Goal: Transaction & Acquisition: Book appointment/travel/reservation

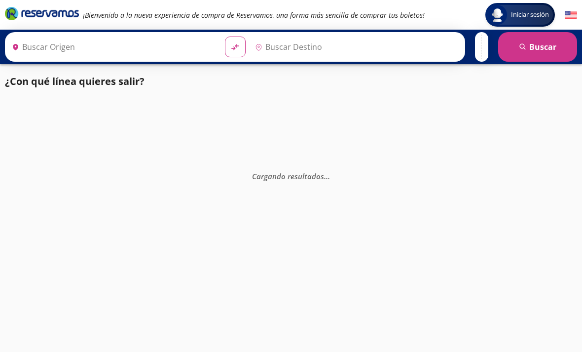
type input "[GEOGRAPHIC_DATA], [GEOGRAPHIC_DATA]"
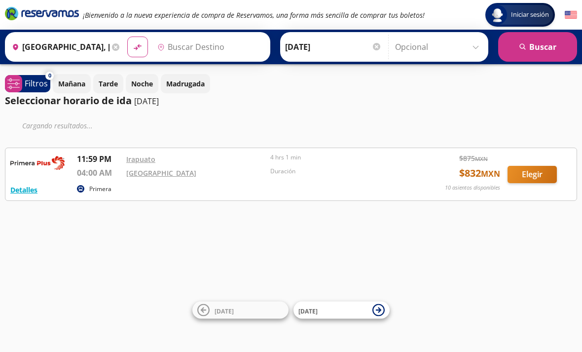
type input "[GEOGRAPHIC_DATA], [GEOGRAPHIC_DATA]"
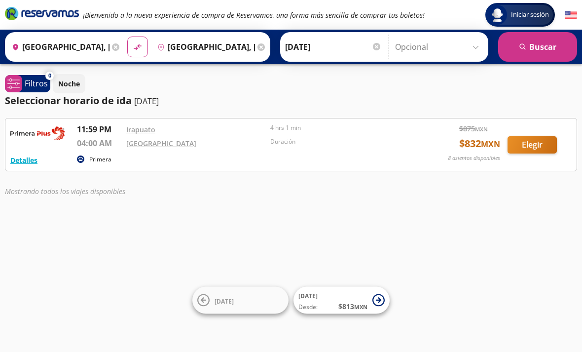
click at [541, 126] on div "Detalles Primera 11:59 PM [GEOGRAPHIC_DATA] 04:00 AM [GEOGRAPHIC_DATA] 4 hrs 1 …" at bounding box center [291, 144] width 562 height 42
click at [534, 142] on button "Elegir" at bounding box center [532, 144] width 49 height 17
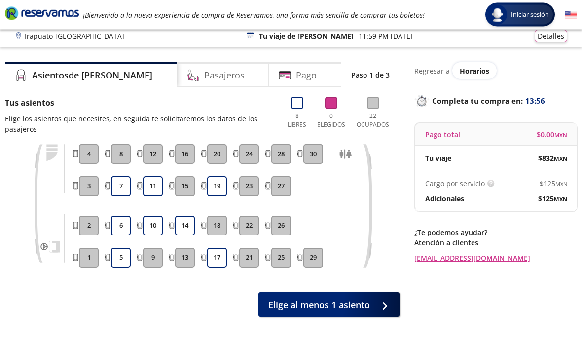
scroll to position [5, 0]
click at [129, 250] on button "5" at bounding box center [121, 258] width 20 height 20
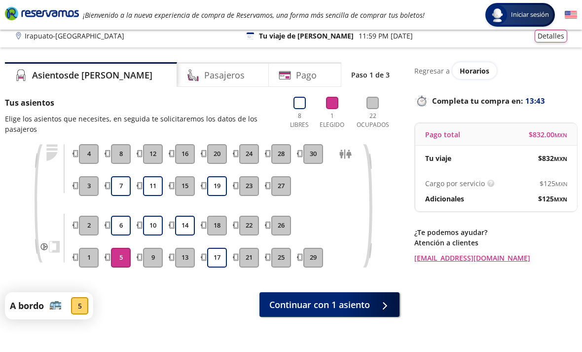
click at [119, 217] on button "6" at bounding box center [121, 226] width 20 height 20
click at [321, 295] on button "Continuar con 2 asientos" at bounding box center [327, 304] width 145 height 25
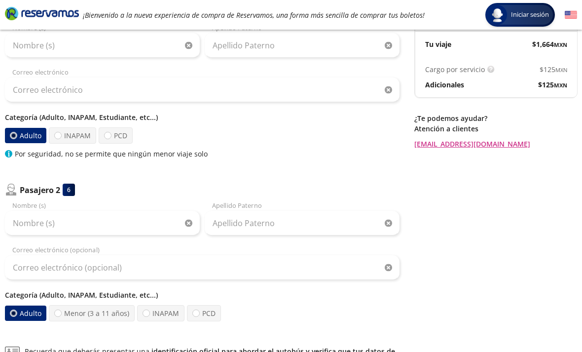
scroll to position [114, 0]
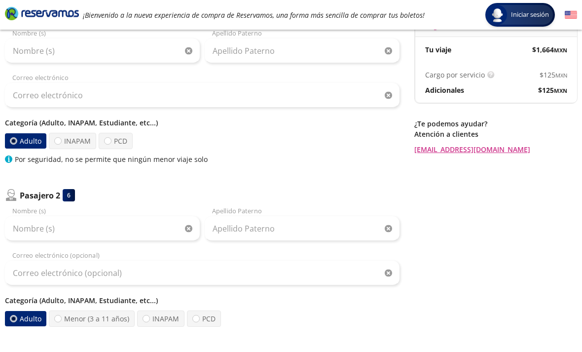
click at [82, 137] on label "INAPAM" at bounding box center [72, 141] width 47 height 16
click at [61, 138] on input "INAPAM" at bounding box center [58, 141] width 6 height 6
radio input "true"
radio input "false"
click at [116, 143] on label "PCD" at bounding box center [116, 141] width 34 height 16
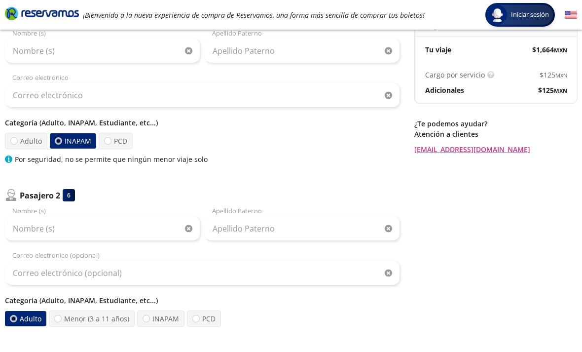
click at [111, 143] on input "PCD" at bounding box center [108, 141] width 6 height 6
radio input "true"
click at [81, 143] on label "INAPAM" at bounding box center [73, 141] width 47 height 16
click at [62, 143] on input "INAPAM" at bounding box center [59, 141] width 6 height 6
radio input "true"
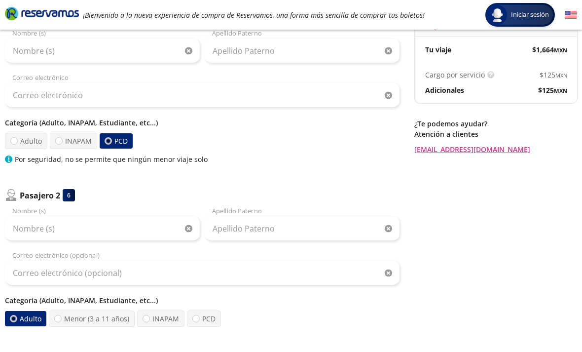
radio input "false"
click at [34, 140] on label "Adulto" at bounding box center [26, 141] width 42 height 16
click at [17, 140] on input "Adulto" at bounding box center [14, 141] width 6 height 6
radio input "true"
radio input "false"
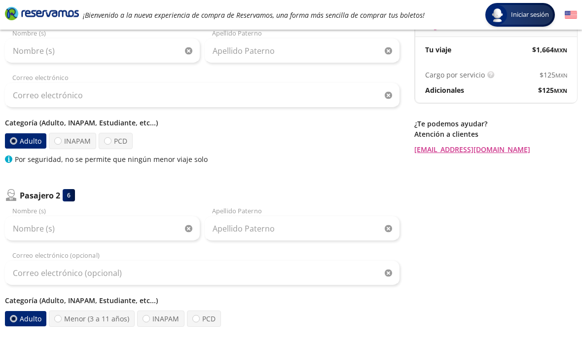
click at [26, 141] on label "Adulto" at bounding box center [25, 140] width 41 height 15
click at [17, 141] on input "Adulto" at bounding box center [13, 141] width 6 height 6
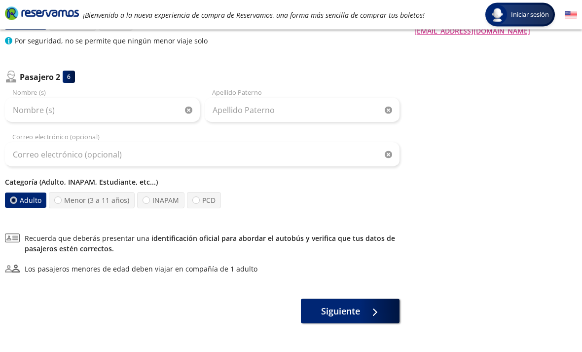
scroll to position [236, 0]
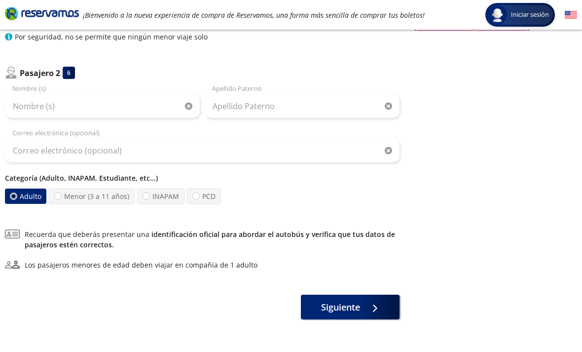
click at [98, 192] on label "Menor (3 a 11 años)" at bounding box center [92, 196] width 86 height 16
click at [61, 193] on input "Menor (3 a 11 años)" at bounding box center [58, 196] width 6 height 6
radio input "true"
radio input "false"
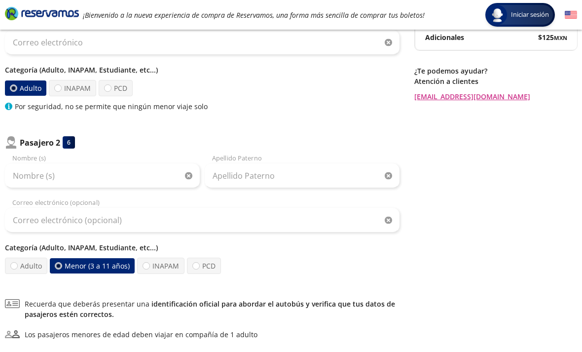
scroll to position [166, 0]
click at [165, 266] on label "INAPAM" at bounding box center [160, 266] width 47 height 16
click at [150, 266] on input "INAPAM" at bounding box center [146, 266] width 6 height 6
radio input "true"
radio input "false"
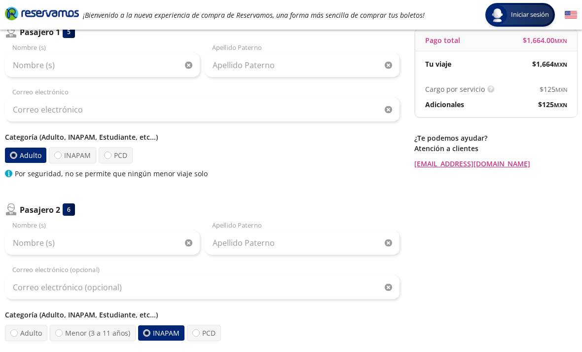
scroll to position [89, 0]
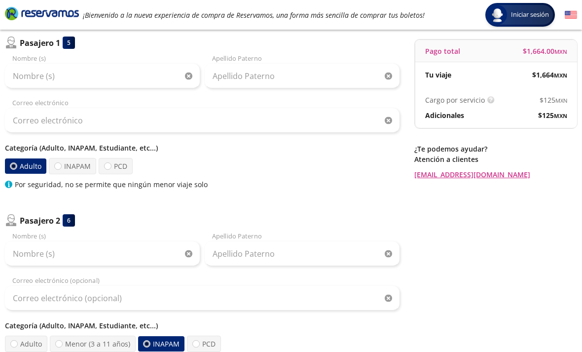
click at [78, 158] on label "INAPAM" at bounding box center [72, 166] width 47 height 16
click at [61, 163] on input "INAPAM" at bounding box center [58, 166] width 6 height 6
radio input "true"
radio input "false"
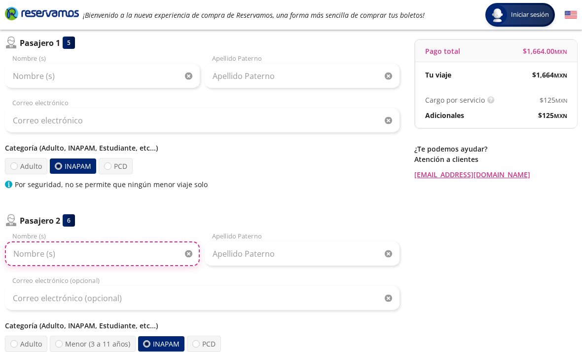
click at [132, 244] on input "Nombre (s)" at bounding box center [102, 253] width 195 height 25
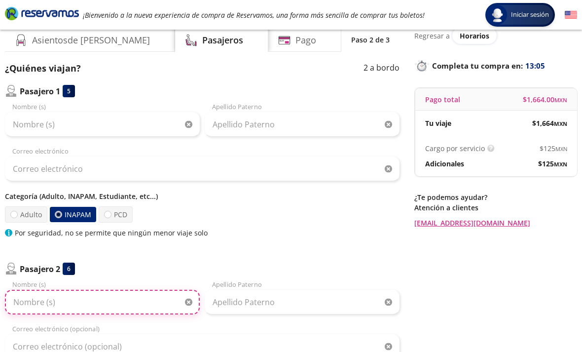
scroll to position [0, 0]
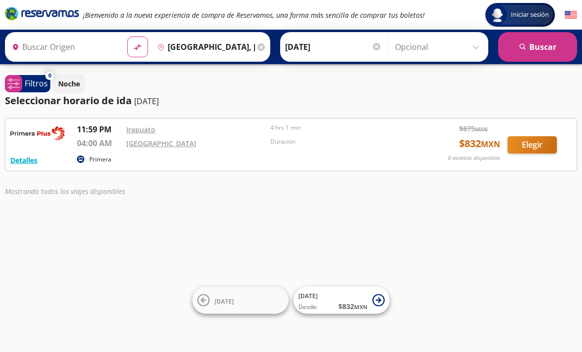
type input "[GEOGRAPHIC_DATA], [GEOGRAPHIC_DATA]"
